Goal: Task Accomplishment & Management: Use online tool/utility

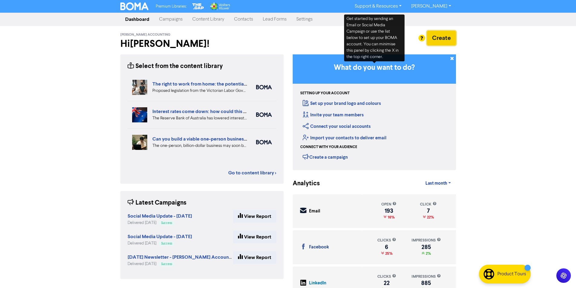
click at [447, 41] on button "Create" at bounding box center [441, 38] width 29 height 15
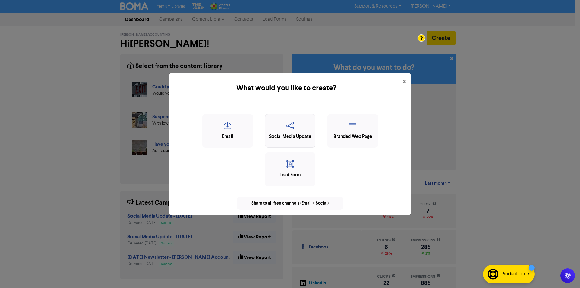
click at [304, 130] on icon "button" at bounding box center [290, 127] width 44 height 11
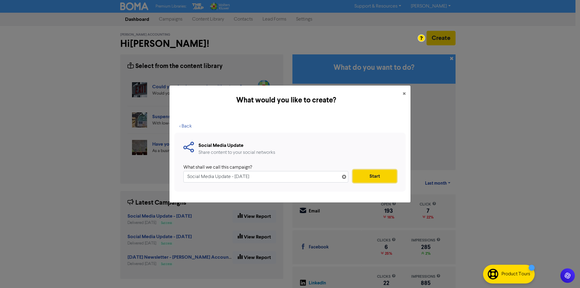
click at [382, 178] on button "Start" at bounding box center [375, 176] width 44 height 13
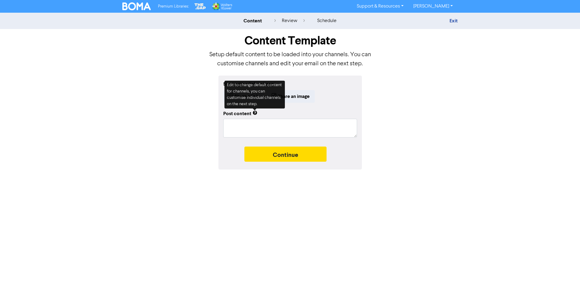
click at [243, 93] on div "Edit to change default content for channels, you can customise individual chann…" at bounding box center [254, 95] width 60 height 28
click at [209, 99] on div "Start with a link or image Share a link Share an image Post content Continue" at bounding box center [290, 123] width 344 height 94
click at [94, 183] on div "Premium Libraries: Support & Resources Video Tutorials FAQ & Guides Marketing E…" at bounding box center [290, 144] width 580 height 288
click at [417, 128] on div "Start with a link or image Share a link Share an image Post content Continue" at bounding box center [290, 123] width 344 height 94
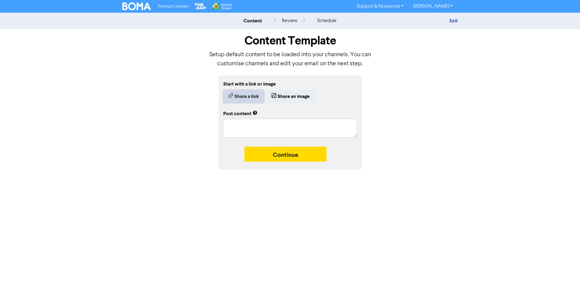
click at [248, 96] on button "Share a link" at bounding box center [243, 96] width 41 height 13
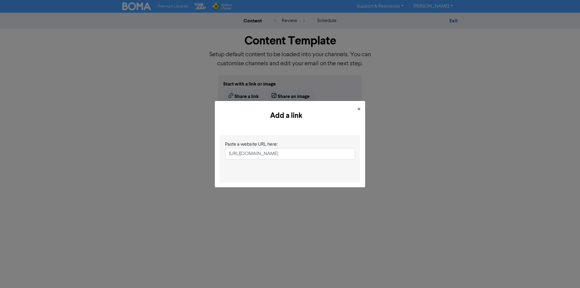
scroll to position [0, 97]
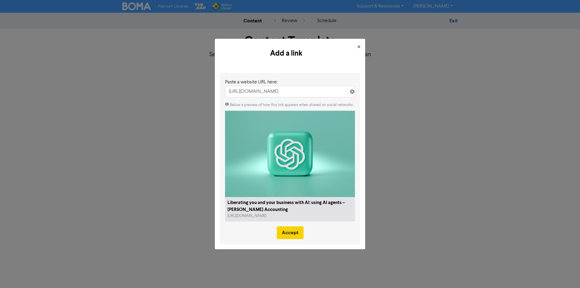
type input "[URL][DOMAIN_NAME]"
click at [296, 234] on button "Accept" at bounding box center [290, 232] width 27 height 13
type textarea "x"
type textarea "Artificial intelligence (AI) has surged in popularity among business users over…"
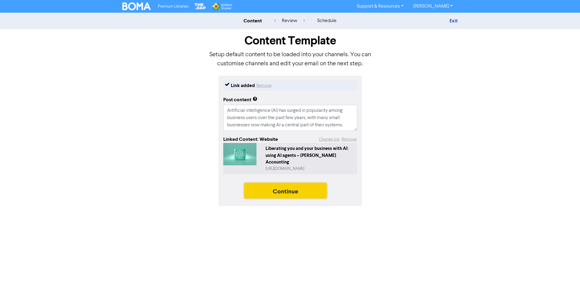
click at [286, 187] on button "Continue" at bounding box center [285, 190] width 82 height 15
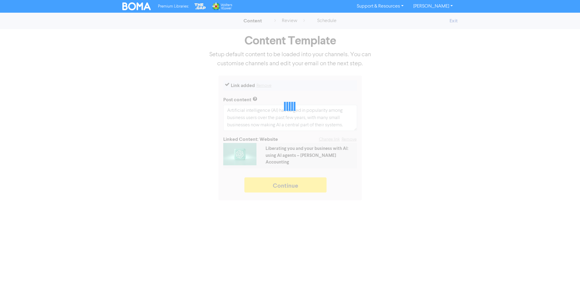
type textarea "x"
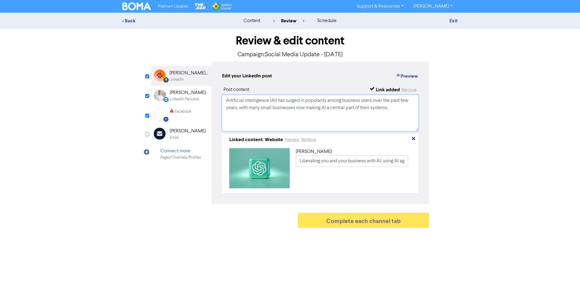
drag, startPoint x: 398, startPoint y: 117, endPoint x: 81, endPoint y: 73, distance: 319.4
click at [81, 73] on div "< Back content review schedule Exit Review & edit content Campaign: Social Medi…" at bounding box center [290, 122] width 580 height 218
paste textarea "I isn’t just background tech anymore—it’s stepping up as a true team member. Di…"
click at [307, 101] on textarea "AI isn’t just background tech anymore—it’s stepping up as a true team member. D…" at bounding box center [320, 113] width 196 height 36
type textarea "AI isn’t just background tech anymore, it’s stepping up as a true team member. …"
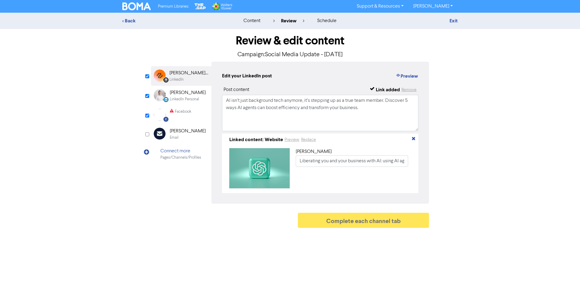
click at [197, 102] on div "LinkedIn Personal" at bounding box center [184, 99] width 29 height 6
drag, startPoint x: 400, startPoint y: 117, endPoint x: 166, endPoint y: 91, distance: 235.9
click at [166, 91] on div "LinkedIn Page Created with Sketch. [PERSON_NAME] Accounting LinkedIn LinkedIn P…" at bounding box center [290, 133] width 278 height 142
paste textarea "From HR to finance, AI agents are your business secret weapon"
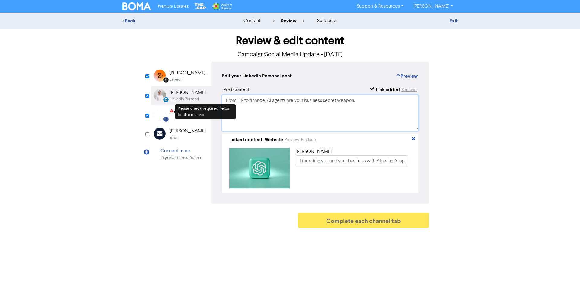
type textarea "From HR to finance, AI agents are your business secret weapon."
click at [173, 113] on icon at bounding box center [172, 112] width 4 height 6
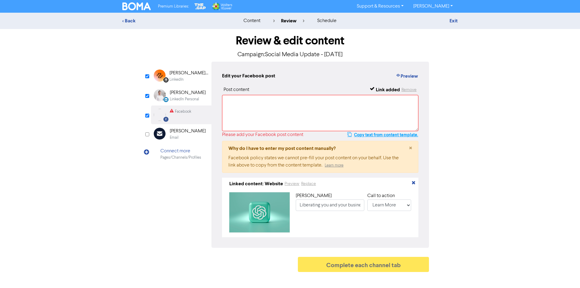
click at [386, 137] on button "Copy text from content template." at bounding box center [382, 134] width 71 height 7
click at [353, 113] on textarea at bounding box center [320, 113] width 196 height 36
paste textarea "Artificial intelligence (AI) has surged in popularity among business users over…"
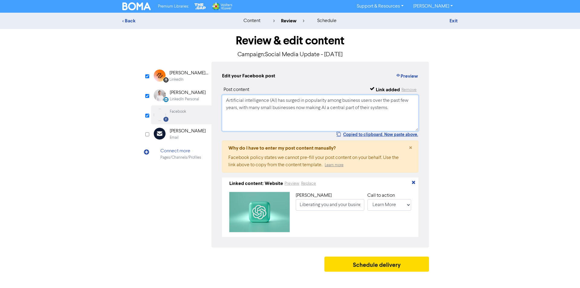
type textarea "Artificial intelligence (AI) has surged in popularity among business users over…"
click at [558, 171] on div "< Back content review schedule Exit Review & edit content Campaign: Social Medi…" at bounding box center [290, 144] width 580 height 262
click at [385, 269] on button "Schedule delivery" at bounding box center [376, 264] width 105 height 15
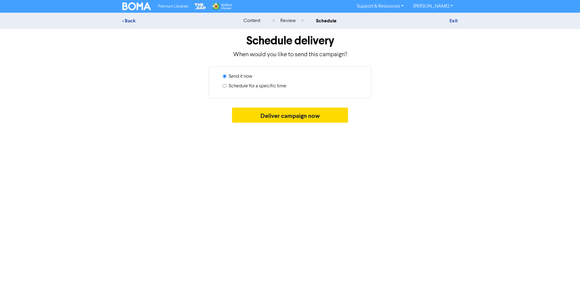
click at [263, 87] on label "Schedule for a specific time" at bounding box center [258, 85] width 58 height 7
click at [227, 87] on input "Schedule for a specific time" at bounding box center [225, 86] width 4 height 4
radio input "true"
radio input "false"
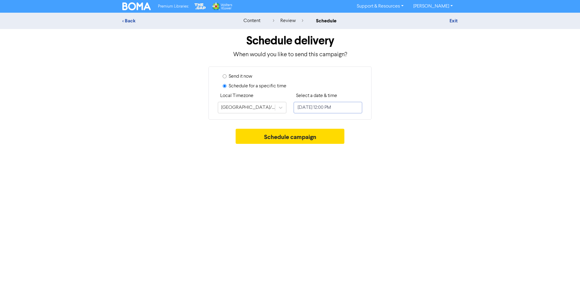
select select "8"
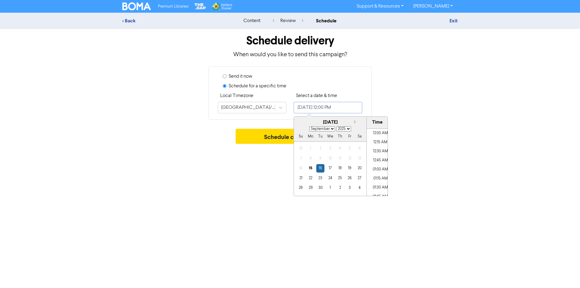
click at [323, 112] on input "[DATE] 12:00 PM" at bounding box center [328, 107] width 69 height 11
drag, startPoint x: 376, startPoint y: 189, endPoint x: 383, endPoint y: 187, distance: 6.8
click at [376, 189] on li "11:00 AM" at bounding box center [380, 186] width 27 height 9
type input "[DATE] 11:00 AM"
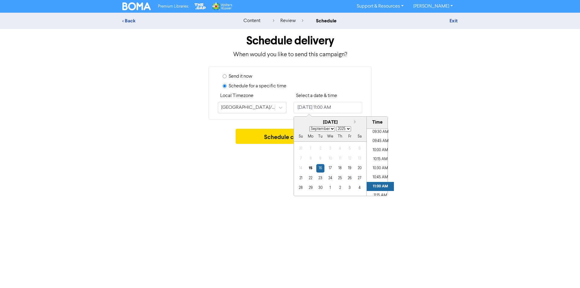
click at [438, 199] on div "Premium Libraries: Support & Resources Video Tutorials FAQ & Guides Marketing E…" at bounding box center [290, 144] width 580 height 288
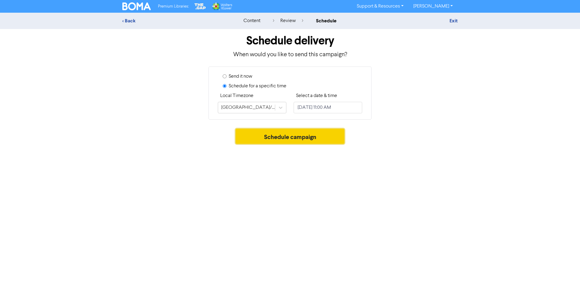
click at [278, 138] on button "Schedule campaign" at bounding box center [290, 136] width 109 height 15
